Goal: Task Accomplishment & Management: Manage account settings

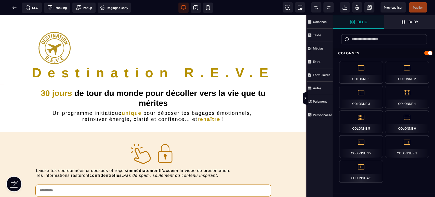
click at [15, 9] on icon at bounding box center [14, 7] width 5 height 5
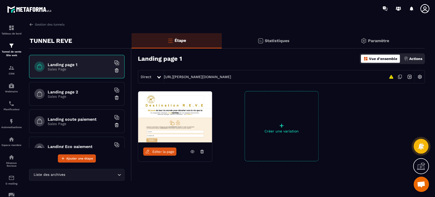
click at [419, 75] on img at bounding box center [420, 77] width 10 height 10
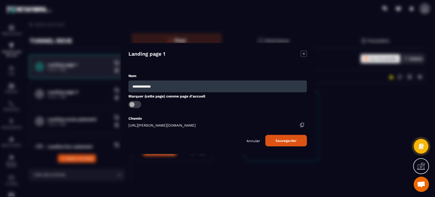
click at [250, 139] on p "Annuler" at bounding box center [253, 140] width 14 height 4
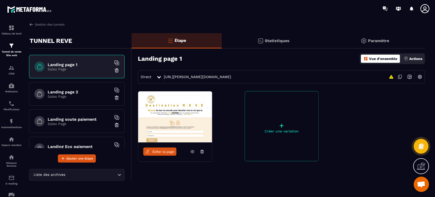
click at [377, 41] on p "Paramètre" at bounding box center [378, 40] width 21 height 5
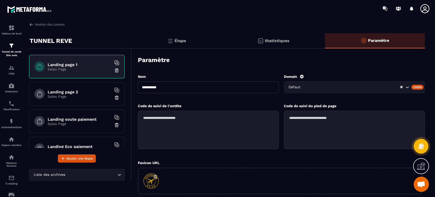
click at [183, 38] on p "Étape" at bounding box center [180, 40] width 11 height 5
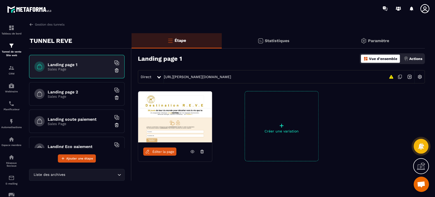
click at [417, 58] on p "Actions" at bounding box center [415, 59] width 13 height 4
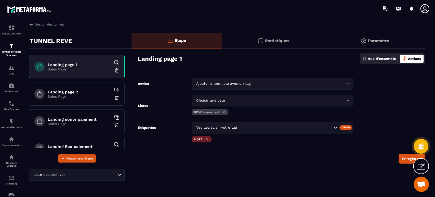
click at [378, 40] on p "Paramètre" at bounding box center [378, 40] width 21 height 5
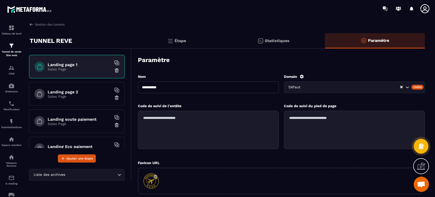
click at [345, 89] on input "Search for option" at bounding box center [352, 87] width 95 height 6
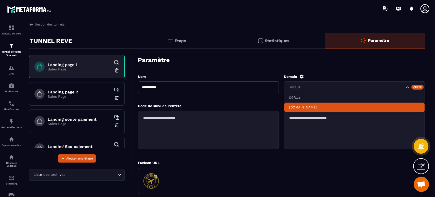
click at [334, 103] on li "[DOMAIN_NAME]" at bounding box center [354, 107] width 140 height 10
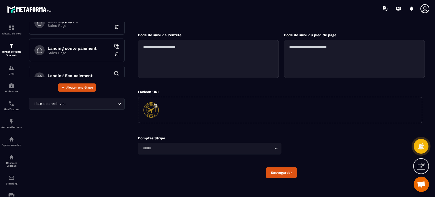
scroll to position [74, 0]
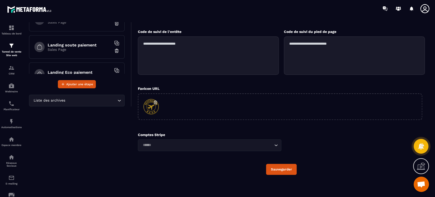
click at [286, 169] on button "Sauvegarder" at bounding box center [281, 169] width 31 height 11
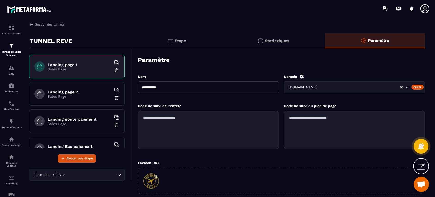
click at [172, 38] on img at bounding box center [170, 41] width 6 height 6
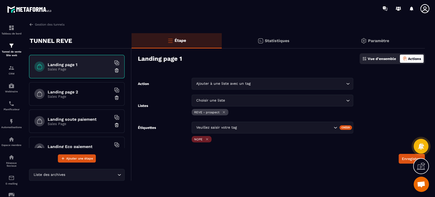
click at [63, 63] on h6 "Landing page 1" at bounding box center [80, 64] width 64 height 5
click at [267, 39] on p "Statistiques" at bounding box center [277, 40] width 25 height 5
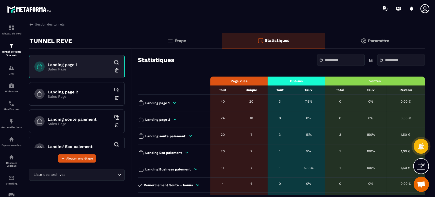
click at [387, 39] on p "Paramètre" at bounding box center [378, 40] width 21 height 5
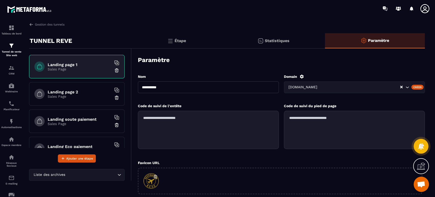
click at [187, 39] on div "Étape" at bounding box center [177, 40] width 90 height 15
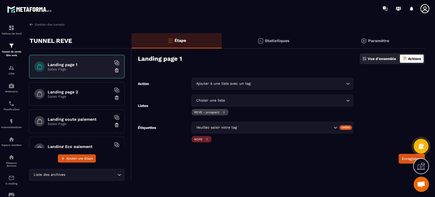
click at [186, 39] on div "Étape" at bounding box center [177, 40] width 90 height 15
click at [298, 45] on div "Statistiques" at bounding box center [273, 40] width 103 height 15
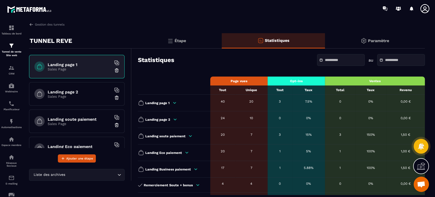
click at [387, 41] on p "Paramètre" at bounding box center [378, 40] width 21 height 5
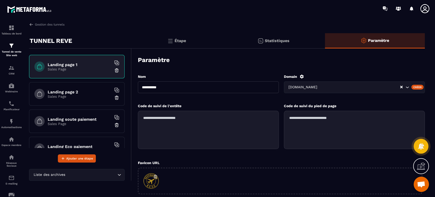
click at [59, 89] on h6 "Landing page 2" at bounding box center [80, 91] width 64 height 5
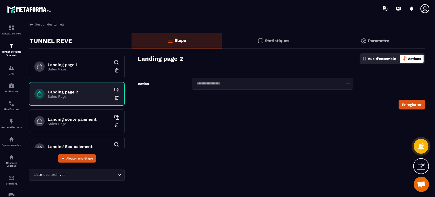
click at [64, 62] on h6 "Landing page 1" at bounding box center [80, 64] width 64 height 5
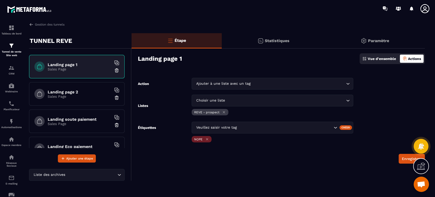
click at [381, 59] on p "Vue d'ensemble" at bounding box center [382, 59] width 28 height 4
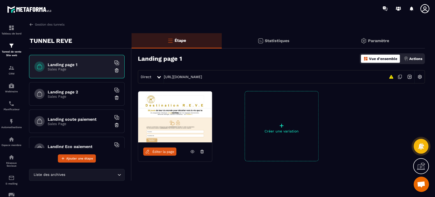
click at [410, 76] on img at bounding box center [410, 77] width 10 height 10
click at [202, 77] on link "[URL][DOMAIN_NAME]" at bounding box center [183, 77] width 38 height 4
click at [192, 150] on icon at bounding box center [192, 151] width 5 height 5
click at [428, 6] on icon at bounding box center [424, 8] width 9 height 9
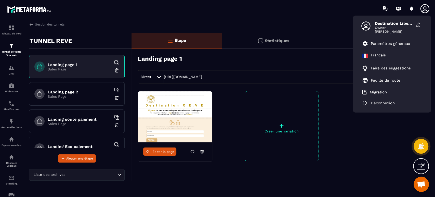
click at [387, 45] on p "Paramètres généraux" at bounding box center [390, 43] width 39 height 5
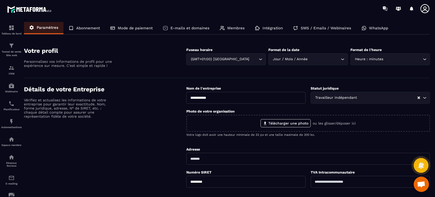
click at [88, 29] on p "Abonnement" at bounding box center [88, 28] width 24 height 5
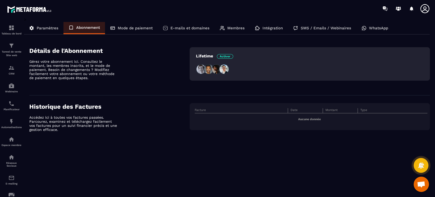
click at [133, 29] on p "Mode de paiement" at bounding box center [135, 28] width 35 height 5
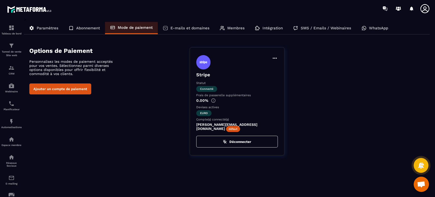
click at [187, 29] on p "E-mails et domaines" at bounding box center [189, 28] width 39 height 5
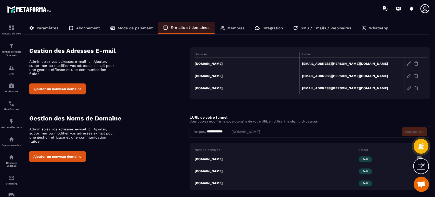
click at [229, 25] on div "Membres" at bounding box center [232, 28] width 35 height 12
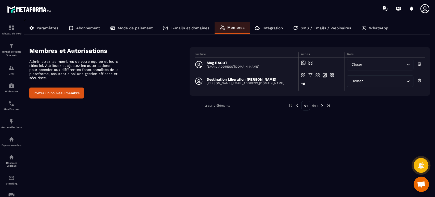
click at [274, 28] on p "Intégration" at bounding box center [273, 28] width 20 height 5
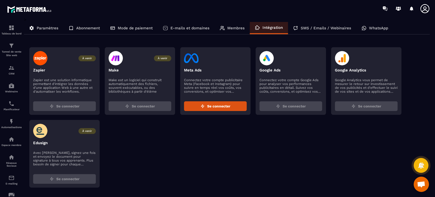
click at [326, 28] on p "SMS / Emails / Webinaires" at bounding box center [326, 28] width 50 height 5
